Goal: Information Seeking & Learning: Learn about a topic

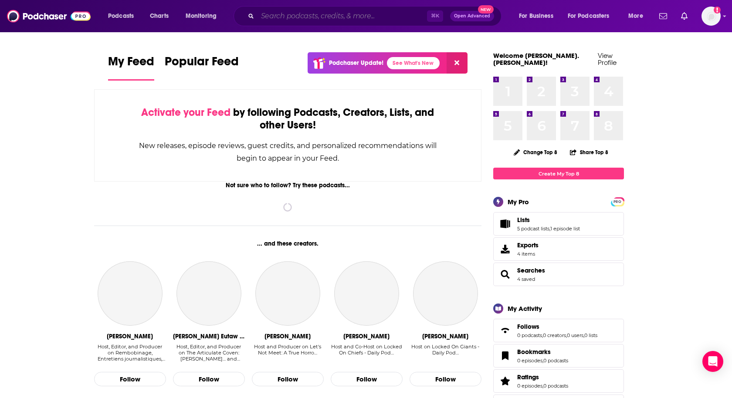
click at [281, 12] on input "Search podcasts, credits, & more..." at bounding box center [341, 16] width 169 height 14
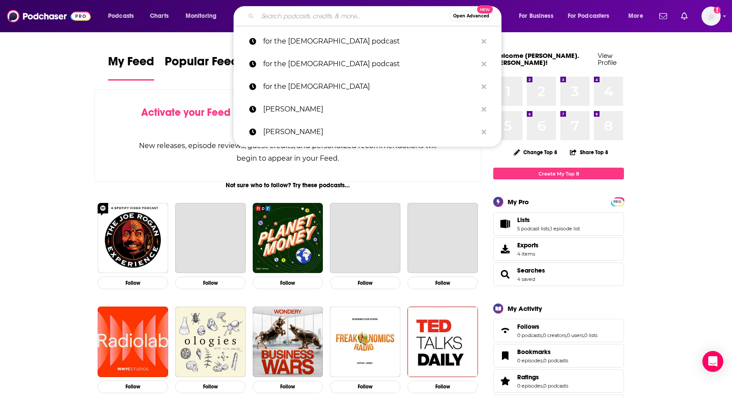
type input "o"
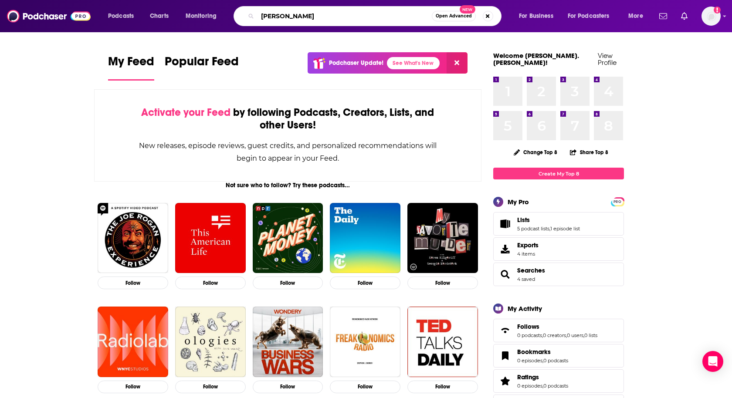
type input "[PERSON_NAME]"
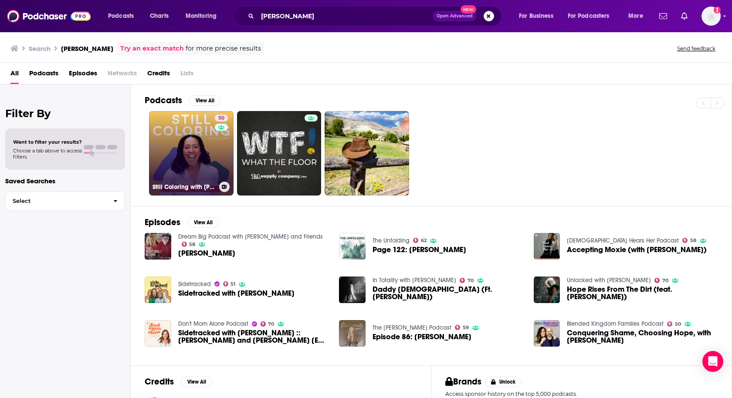
click at [164, 150] on link "50 Still Coloring with [PERSON_NAME]" at bounding box center [191, 153] width 85 height 85
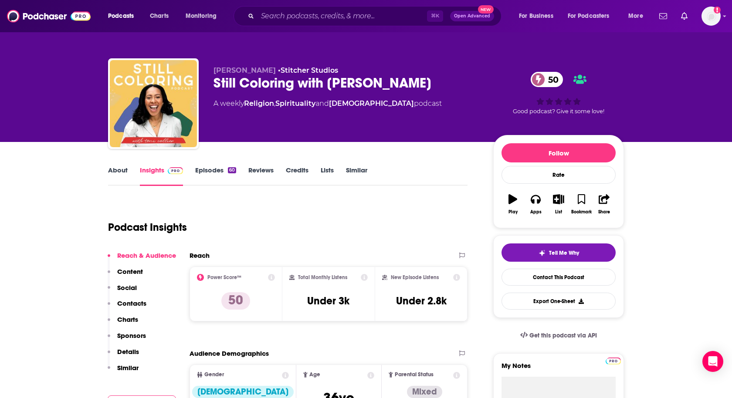
click at [210, 173] on link "Episodes 60" at bounding box center [215, 176] width 41 height 20
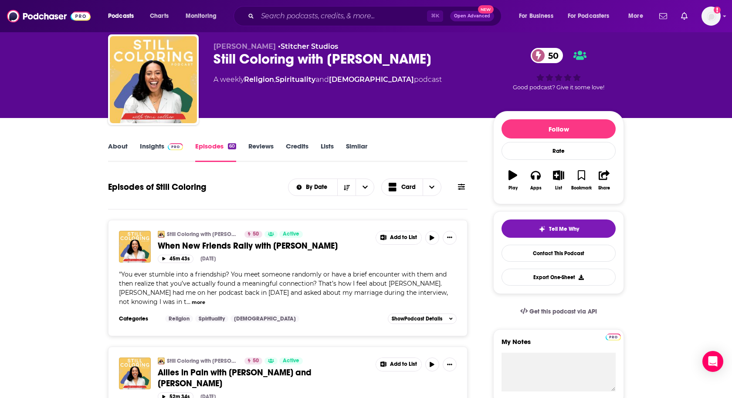
scroll to position [14, 0]
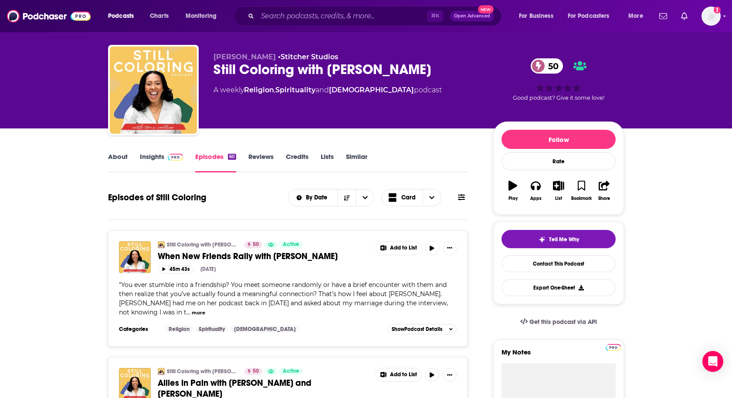
click at [154, 162] on link "Insights" at bounding box center [161, 162] width 43 height 20
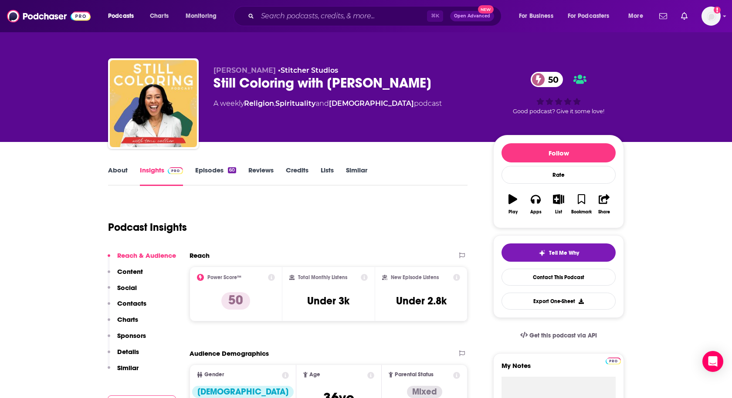
click at [210, 165] on div "About Insights Episodes 60 Reviews Credits Lists Similar" at bounding box center [287, 175] width 359 height 21
click at [207, 170] on link "Episodes 60" at bounding box center [215, 176] width 41 height 20
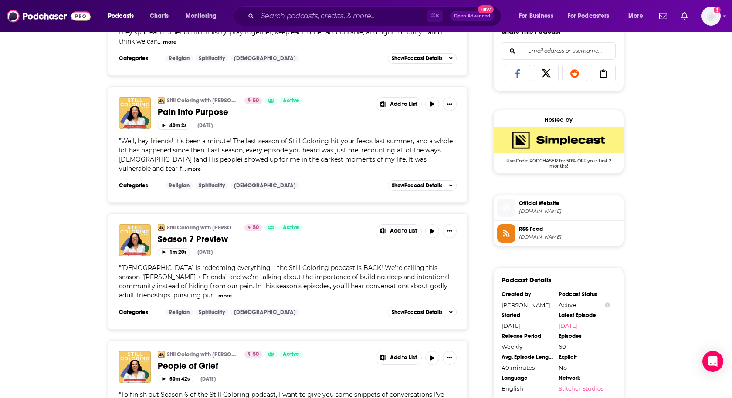
scroll to position [578, 0]
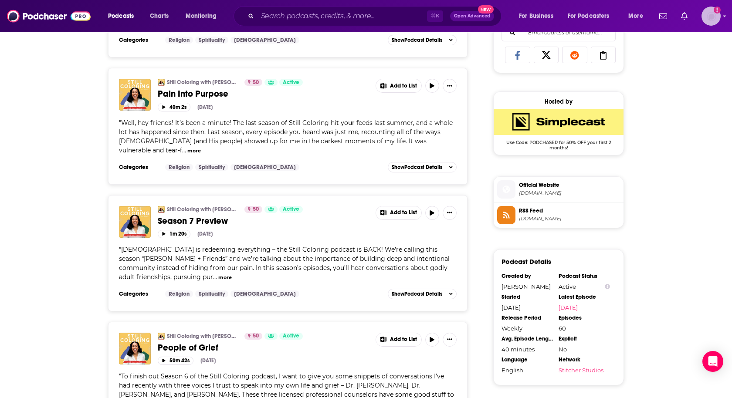
click at [709, 23] on img "Logged in as heidi.egloff" at bounding box center [710, 16] width 19 height 19
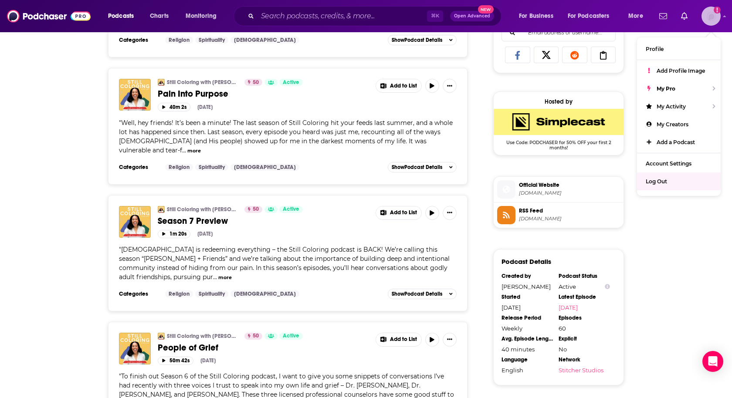
click at [660, 183] on div "Log Out" at bounding box center [679, 182] width 84 height 18
